Goal: Information Seeking & Learning: Learn about a topic

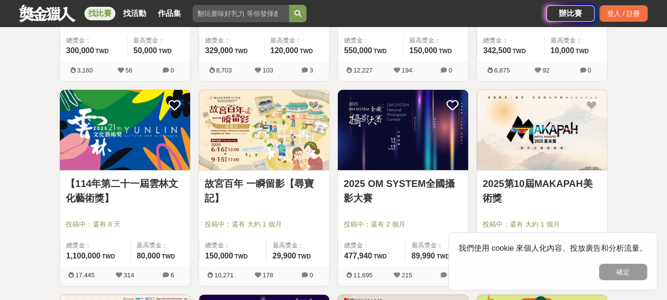
scroll to position [338, 0]
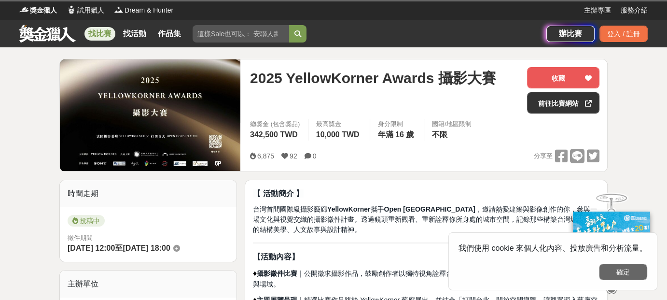
click at [634, 268] on button "確定" at bounding box center [623, 272] width 48 height 16
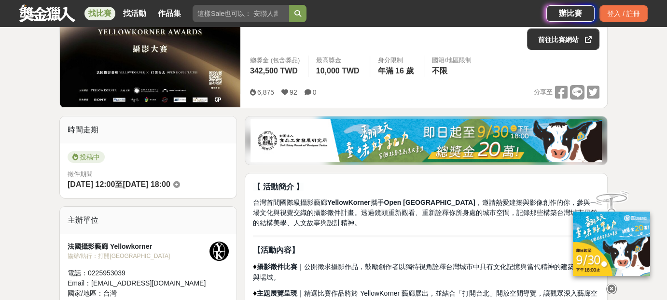
scroll to position [48, 0]
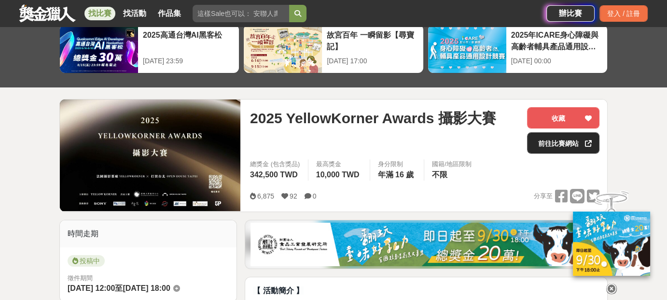
click at [574, 137] on link "前往比賽網站" at bounding box center [563, 142] width 72 height 21
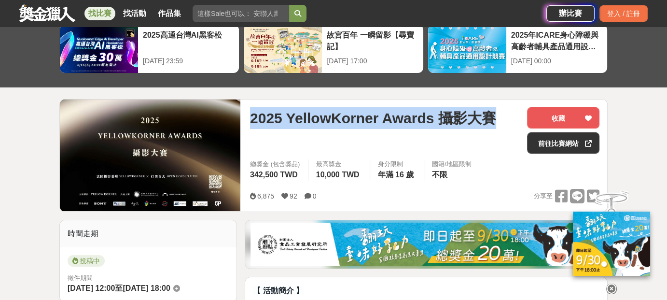
drag, startPoint x: 250, startPoint y: 114, endPoint x: 495, endPoint y: 115, distance: 245.2
click at [495, 115] on span "2025 YellowKorner Awards 攝影大賽" at bounding box center [373, 118] width 246 height 22
copy span "2025 YellowKorner Awards 攝影大賽"
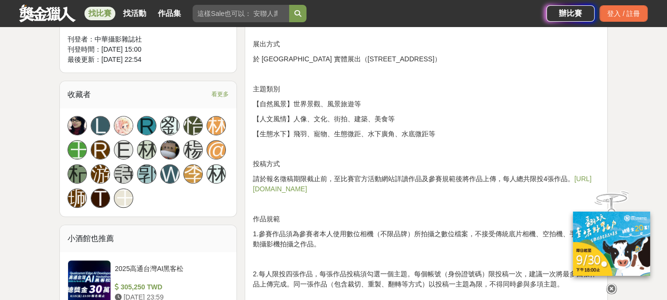
scroll to position [676, 0]
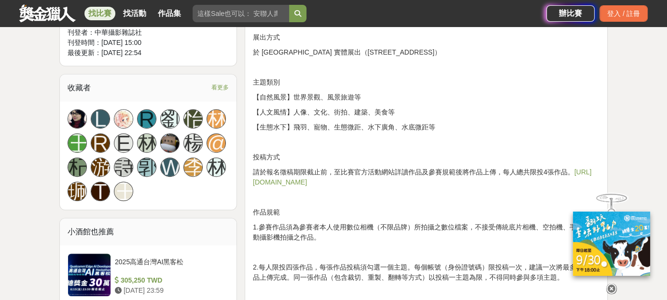
click at [347, 181] on link "https://omsystemtwonpc.yuanyu.tw" at bounding box center [422, 177] width 339 height 18
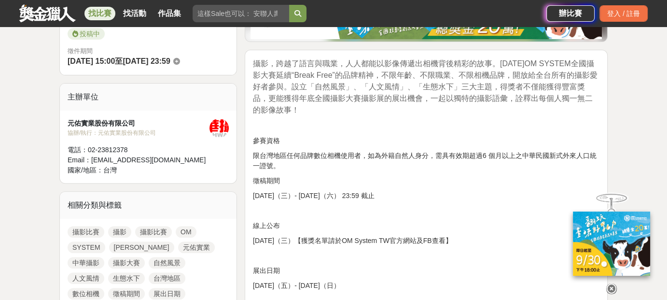
scroll to position [0, 0]
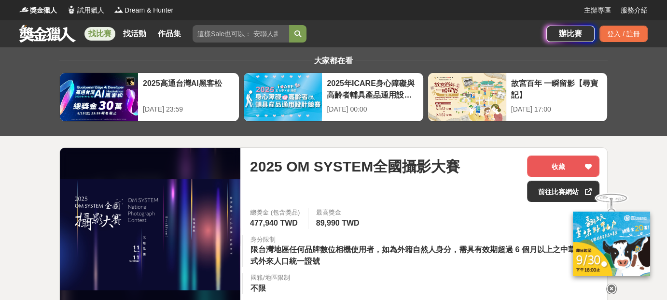
click at [254, 158] on span "2025 OM SYSTEM全國攝影大賽" at bounding box center [355, 166] width 210 height 22
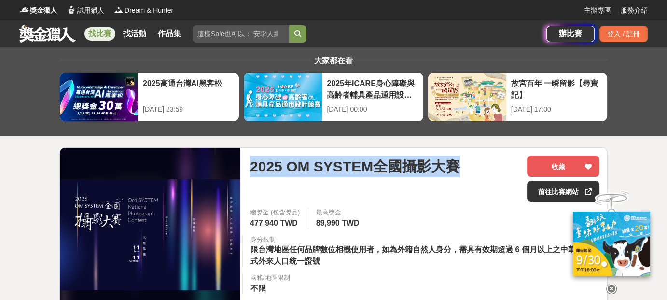
drag, startPoint x: 252, startPoint y: 160, endPoint x: 454, endPoint y: 158, distance: 201.8
click at [454, 158] on span "2025 OM SYSTEM全國攝影大賽" at bounding box center [355, 166] width 210 height 22
copy span "2025 OM SYSTEM全國攝影大賽"
